Goal: Task Accomplishment & Management: Use online tool/utility

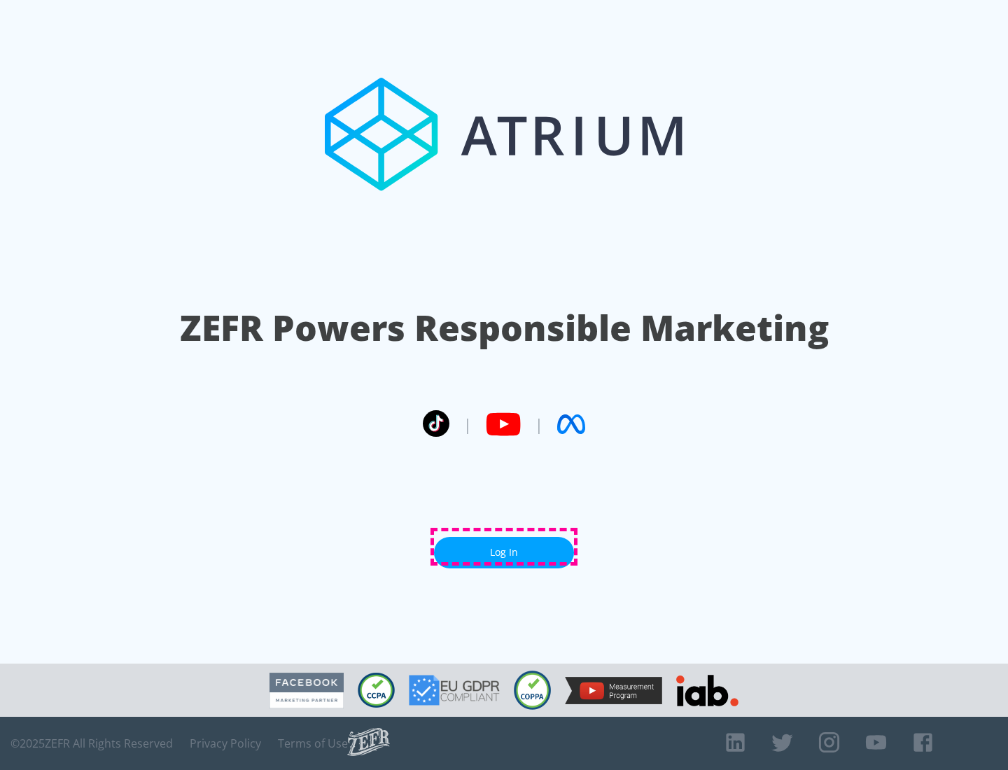
click at [504, 547] on link "Log In" at bounding box center [504, 552] width 140 height 31
